Goal: Use online tool/utility: Use online tool/utility

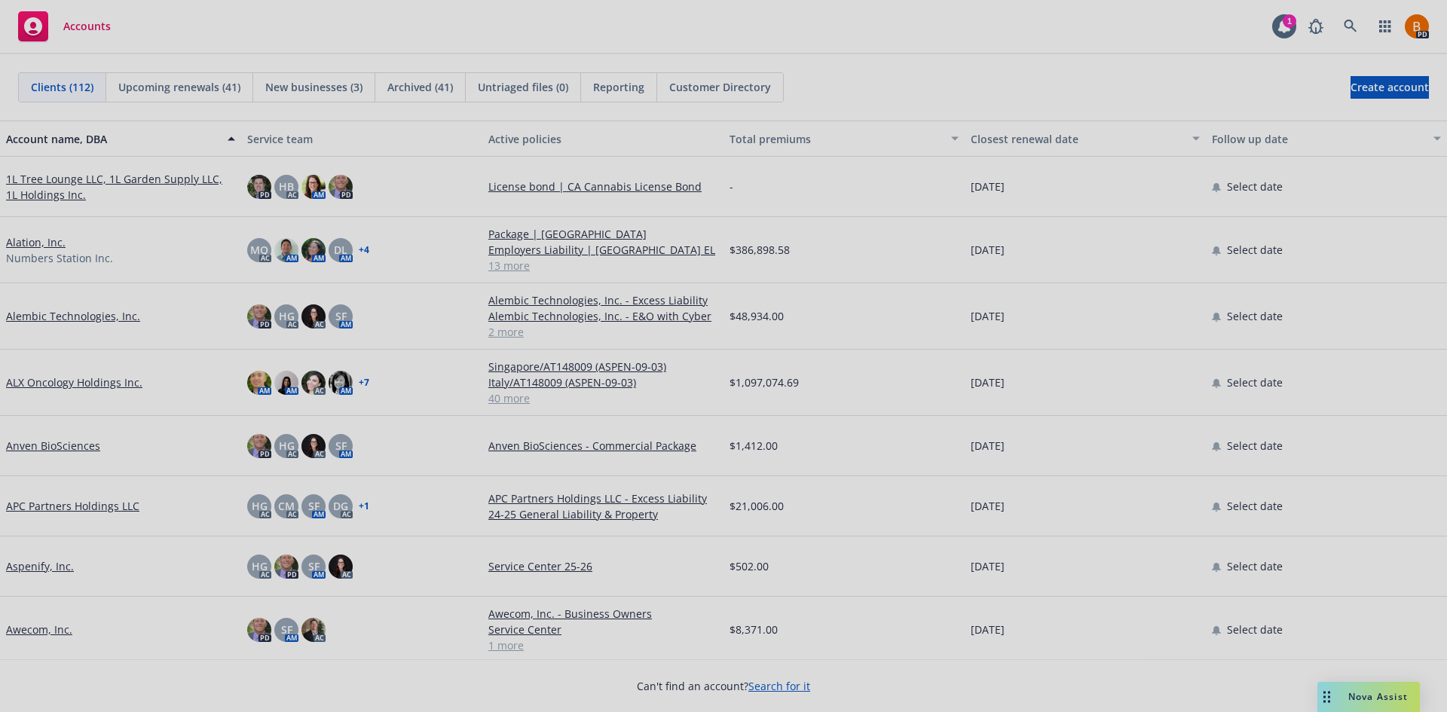
click at [1371, 704] on div at bounding box center [723, 356] width 1447 height 712
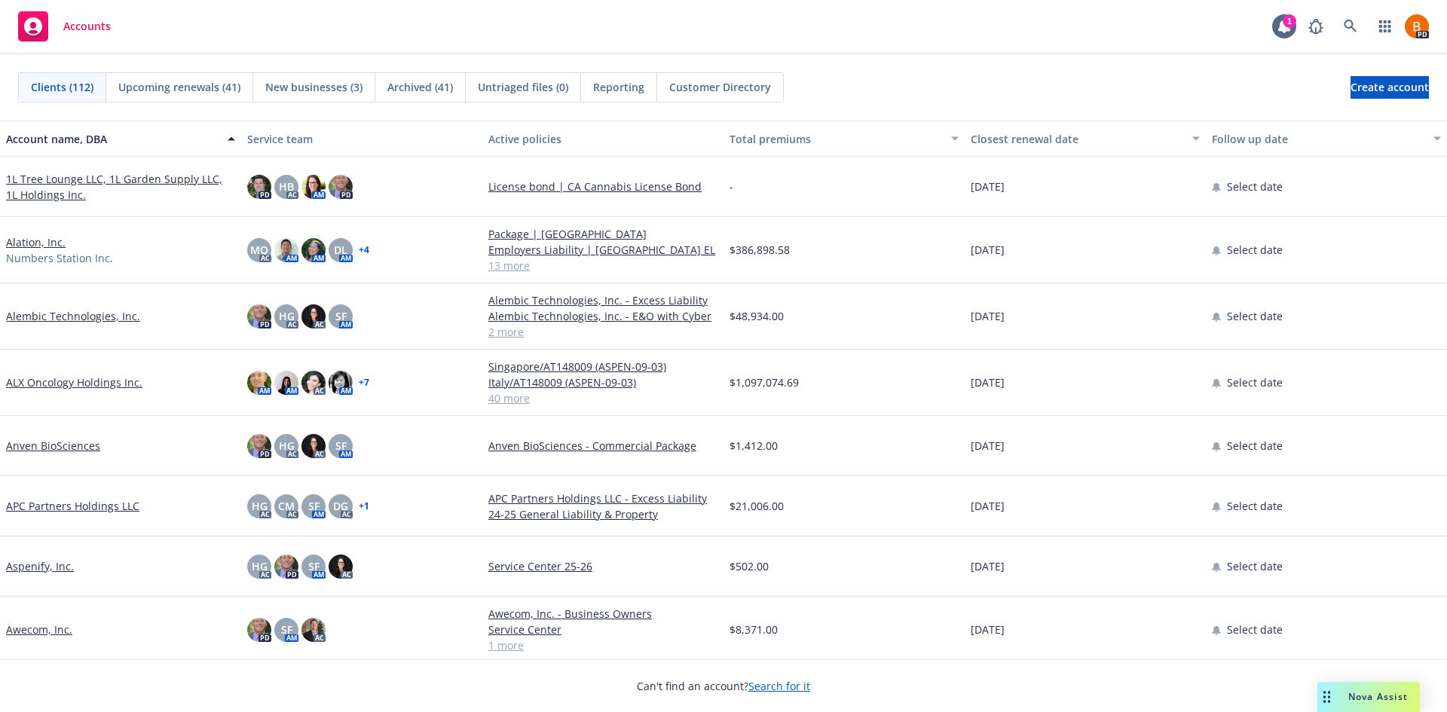
click at [1375, 699] on span "Nova Assist" at bounding box center [1379, 696] width 60 height 13
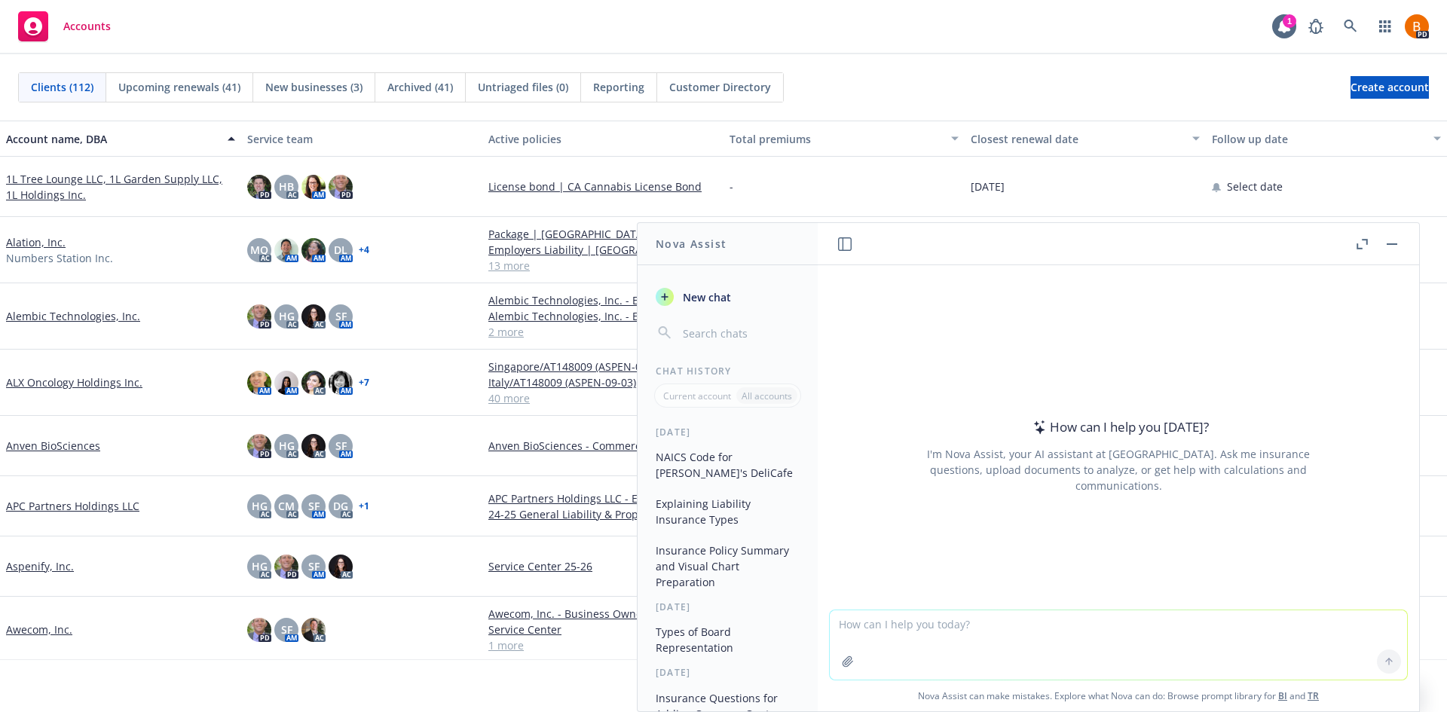
click at [1361, 243] on icon "button" at bounding box center [1362, 244] width 11 height 11
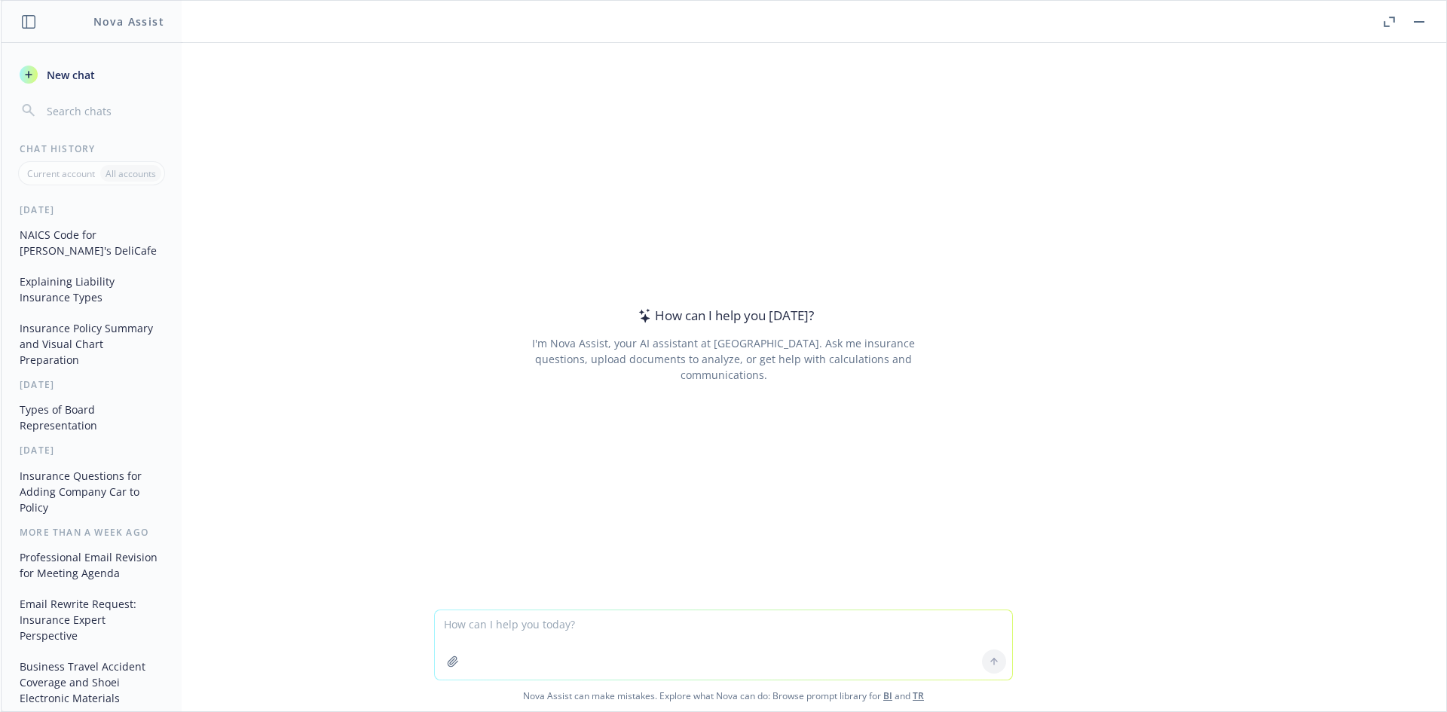
click at [512, 629] on textarea at bounding box center [723, 645] width 577 height 69
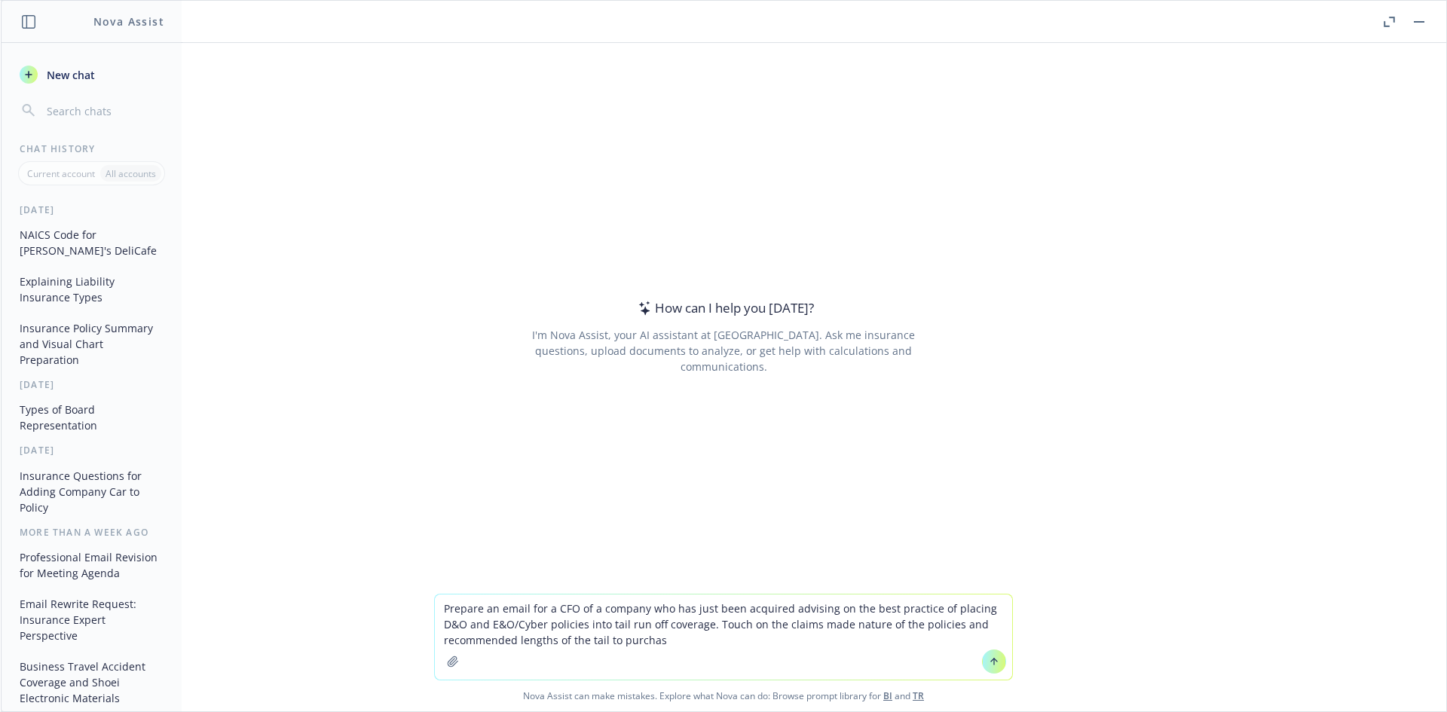
type textarea "Prepare an email for a CFO of a company who has just been acquired advising on …"
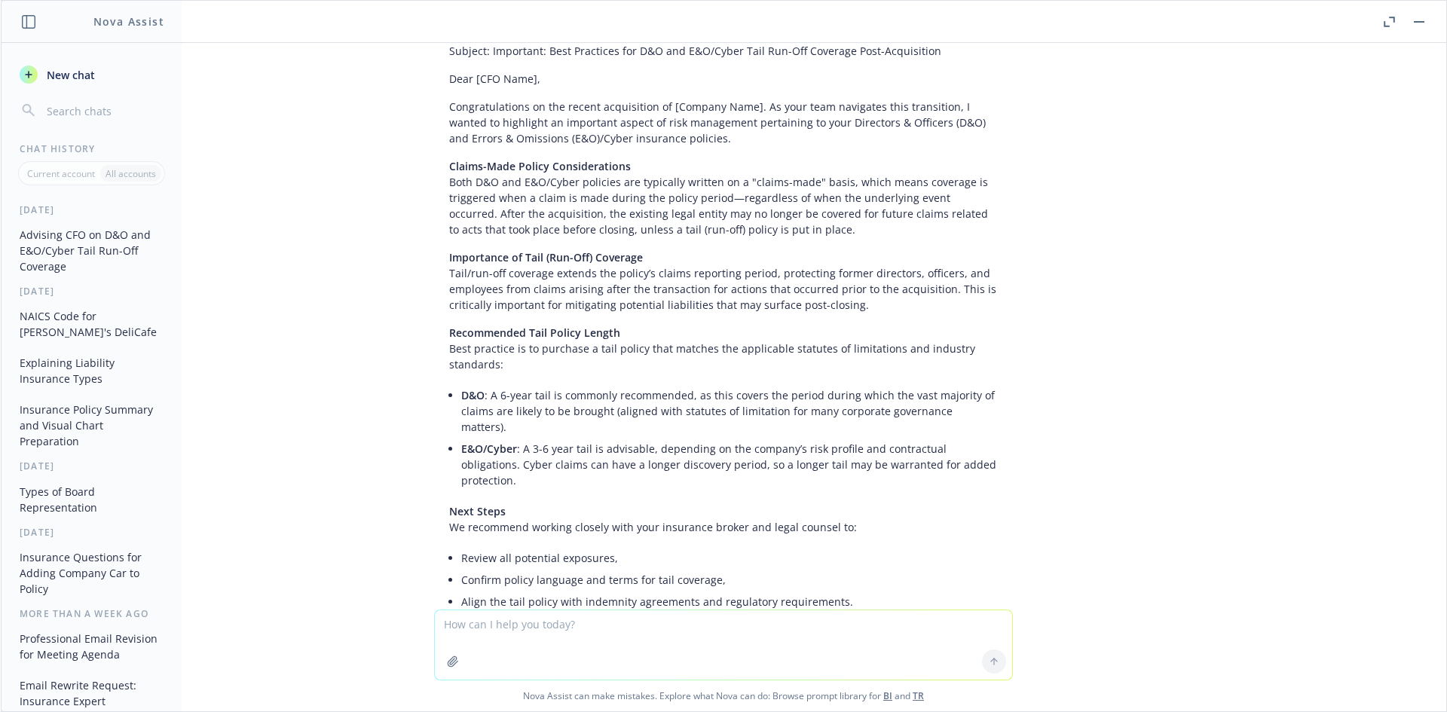
scroll to position [127, 0]
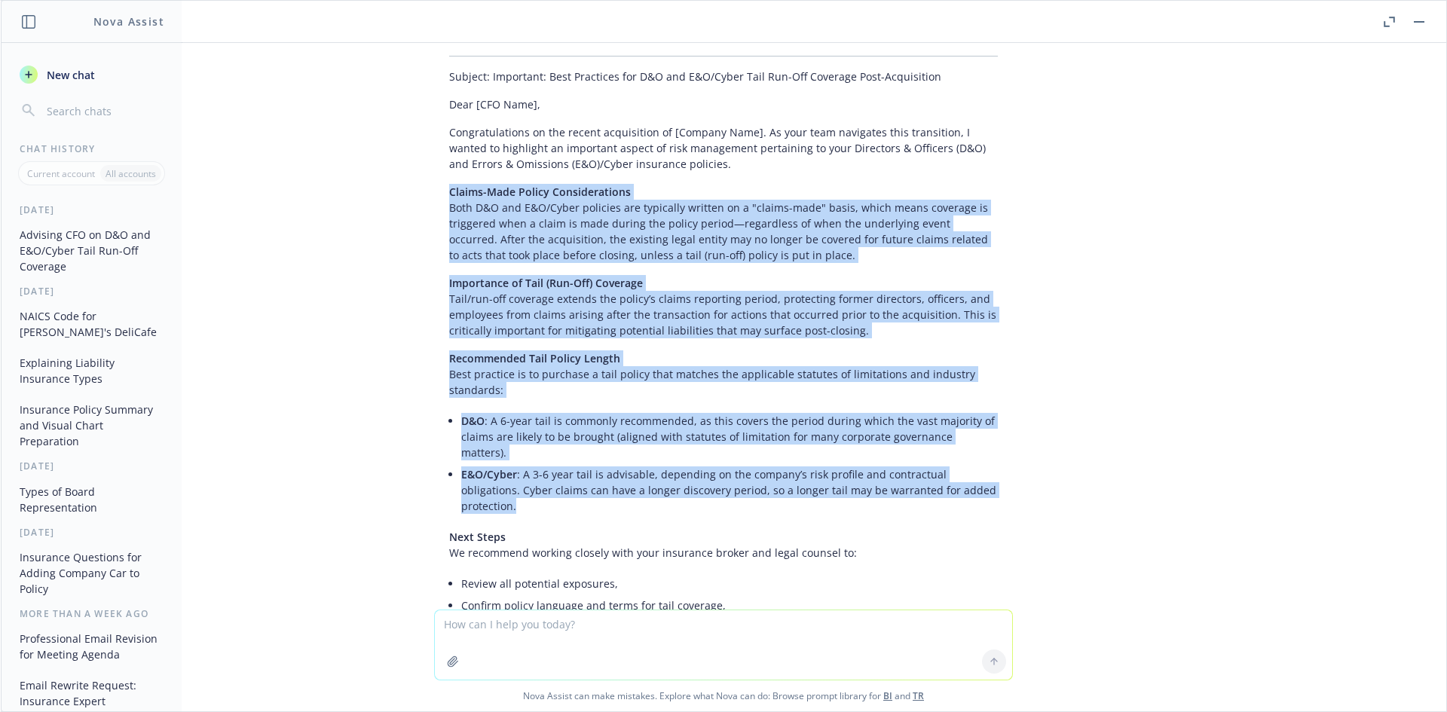
drag, startPoint x: 436, startPoint y: 191, endPoint x: 1036, endPoint y: 471, distance: 662.7
click at [1036, 471] on div "Prepare an email for a CFO of a company who has just been acquired advising on …" at bounding box center [724, 326] width 1446 height 567
copy div "Loremi-Dolo Sitame Consecteturadi Elit S&D eiu T&I/Utlab etdolore mag aliquaeni…"
